Goal: Information Seeking & Learning: Learn about a topic

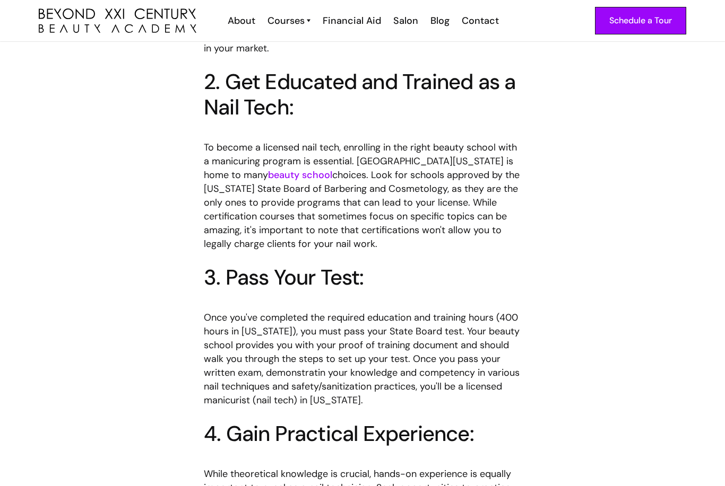
scroll to position [813, 0]
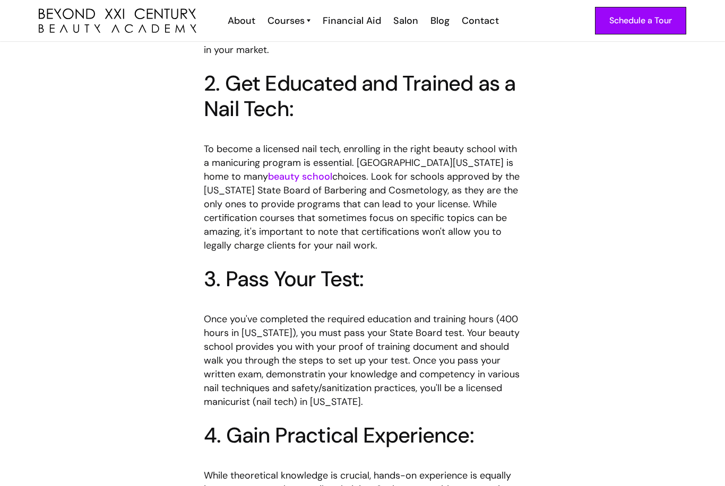
click at [268, 170] on link "beauty school" at bounding box center [300, 176] width 64 height 13
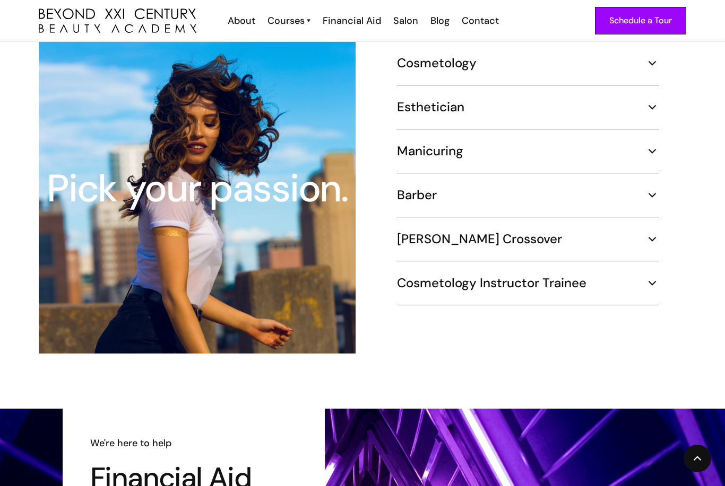
scroll to position [1032, 0]
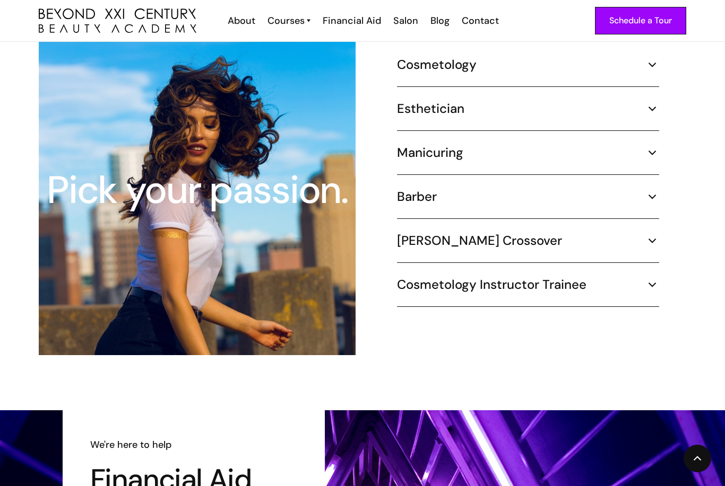
click at [655, 146] on img at bounding box center [652, 153] width 14 height 14
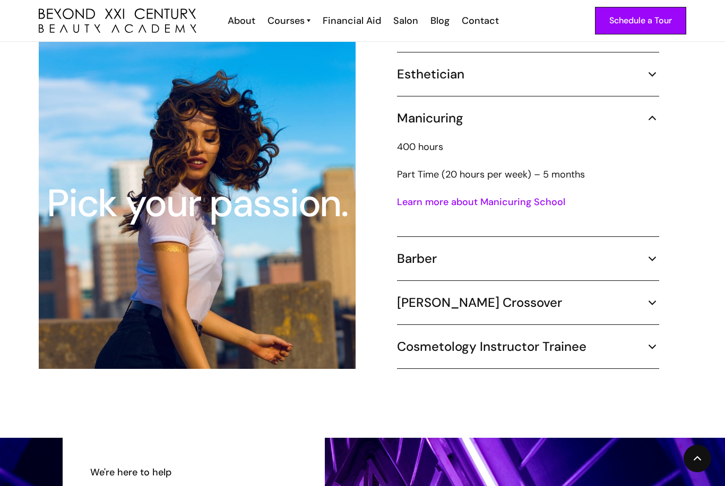
click at [426, 196] on link "Learn more about Manicuring School" at bounding box center [481, 202] width 168 height 13
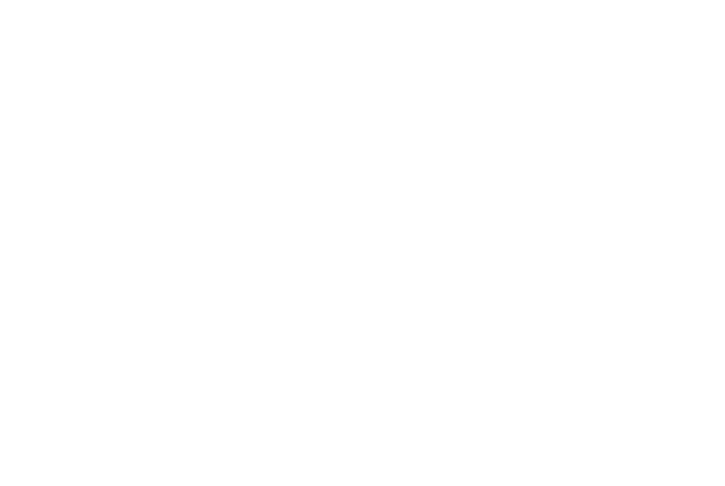
scroll to position [1066, 0]
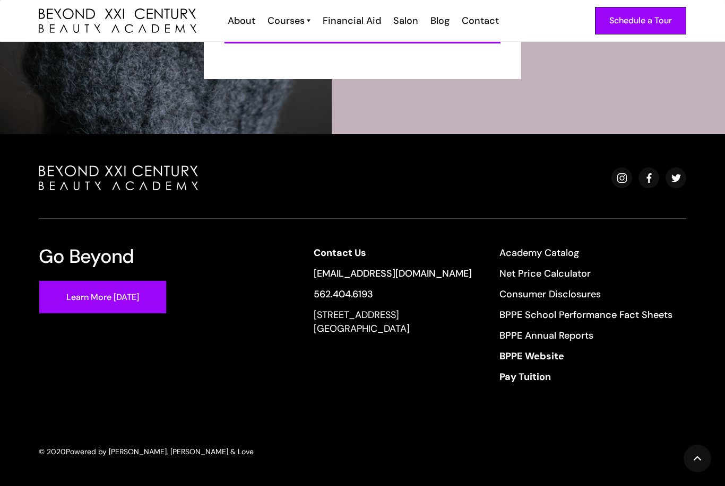
scroll to position [2076, 0]
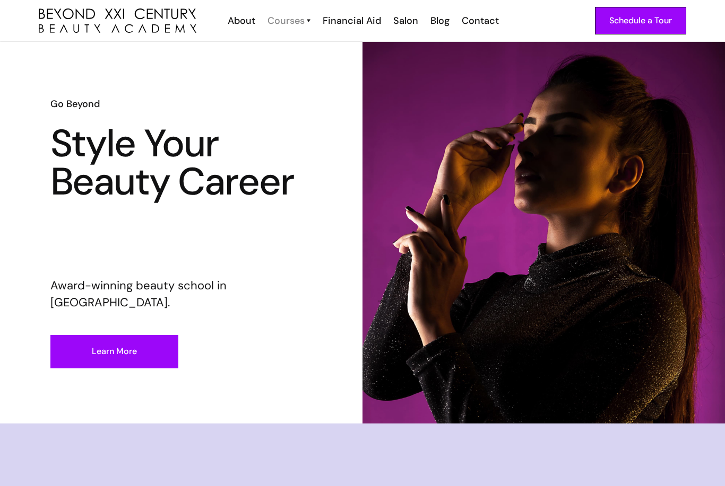
click at [291, 24] on div "Courses" at bounding box center [285, 21] width 37 height 14
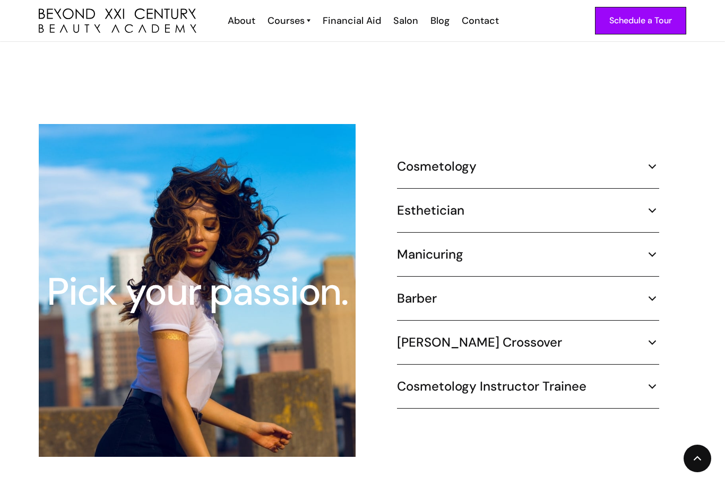
scroll to position [950, 0]
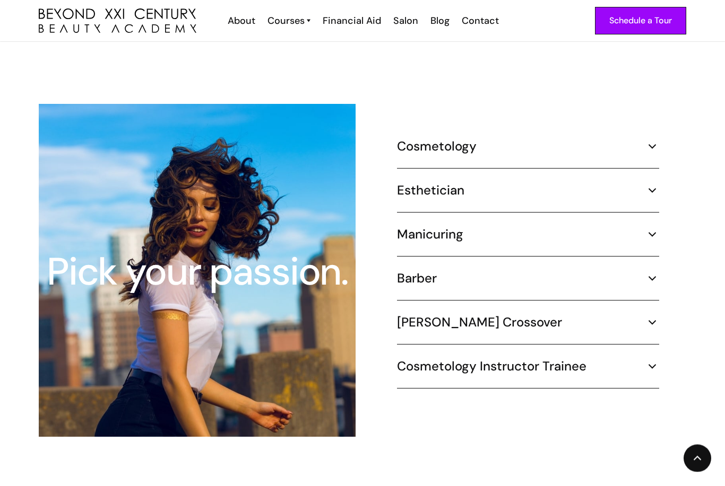
click at [637, 227] on div "Manicuring" at bounding box center [528, 235] width 262 height 16
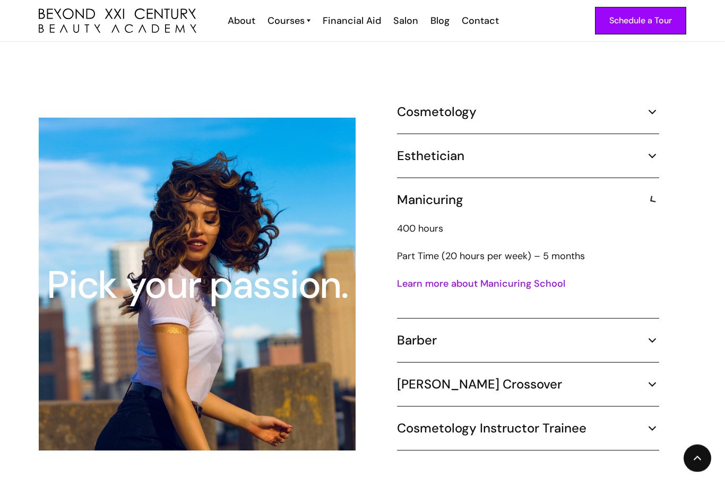
scroll to position [951, 0]
click at [515, 277] on link "Learn more about Manicuring School" at bounding box center [481, 283] width 168 height 13
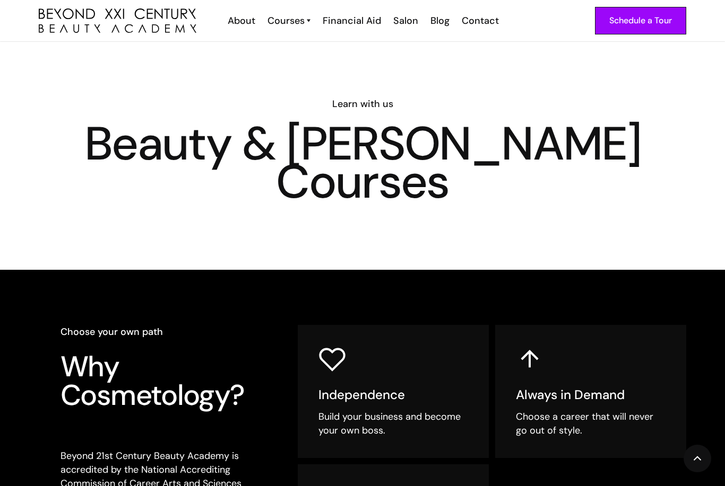
scroll to position [985, 0]
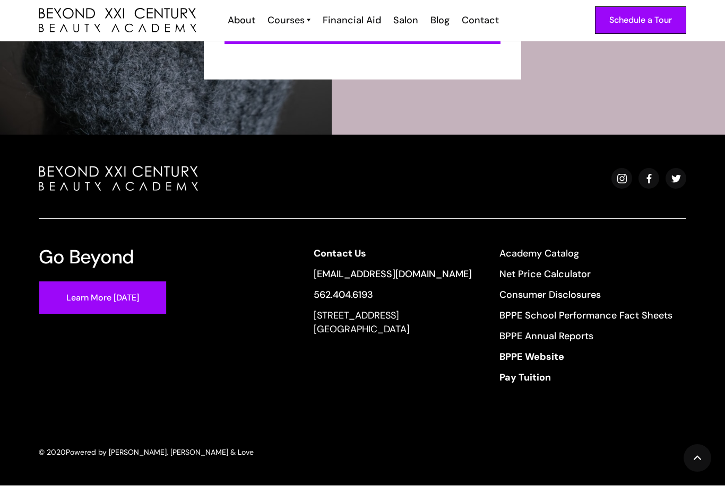
scroll to position [2076, 0]
